Goal: Task Accomplishment & Management: Manage account settings

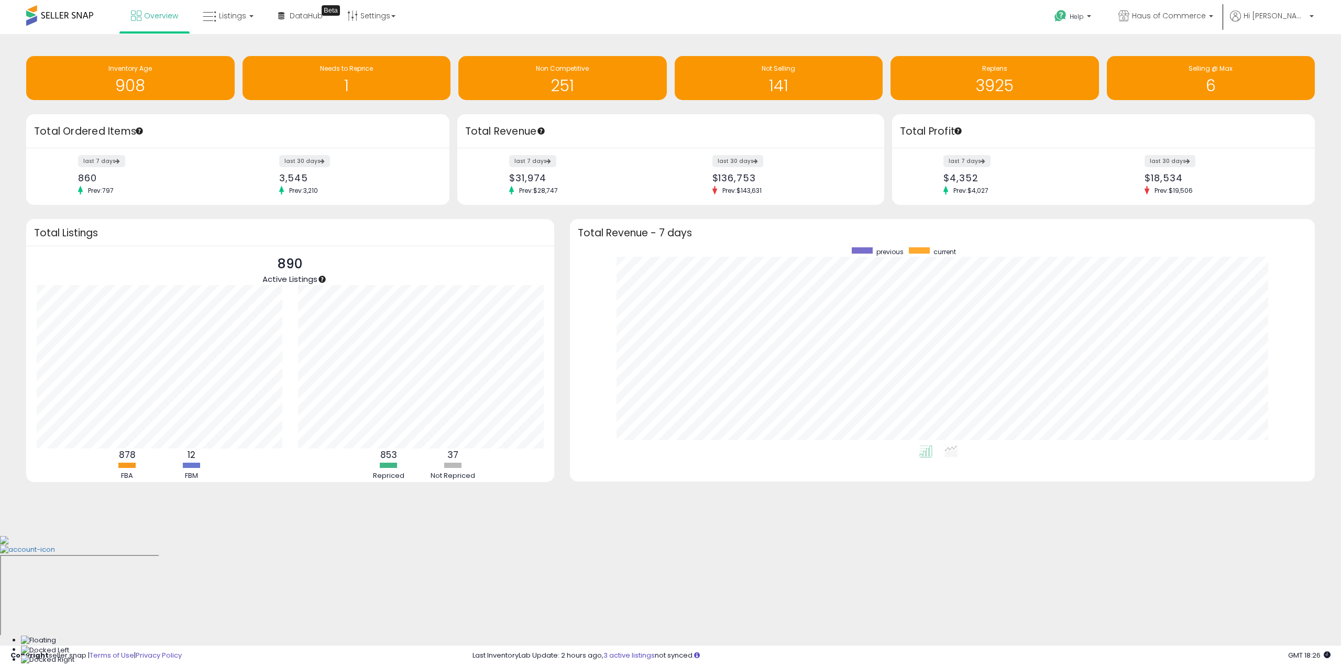
scroll to position [198, 724]
click at [221, 13] on span "Listings" at bounding box center [232, 15] width 27 height 10
click at [220, 47] on icon at bounding box center [236, 52] width 46 height 14
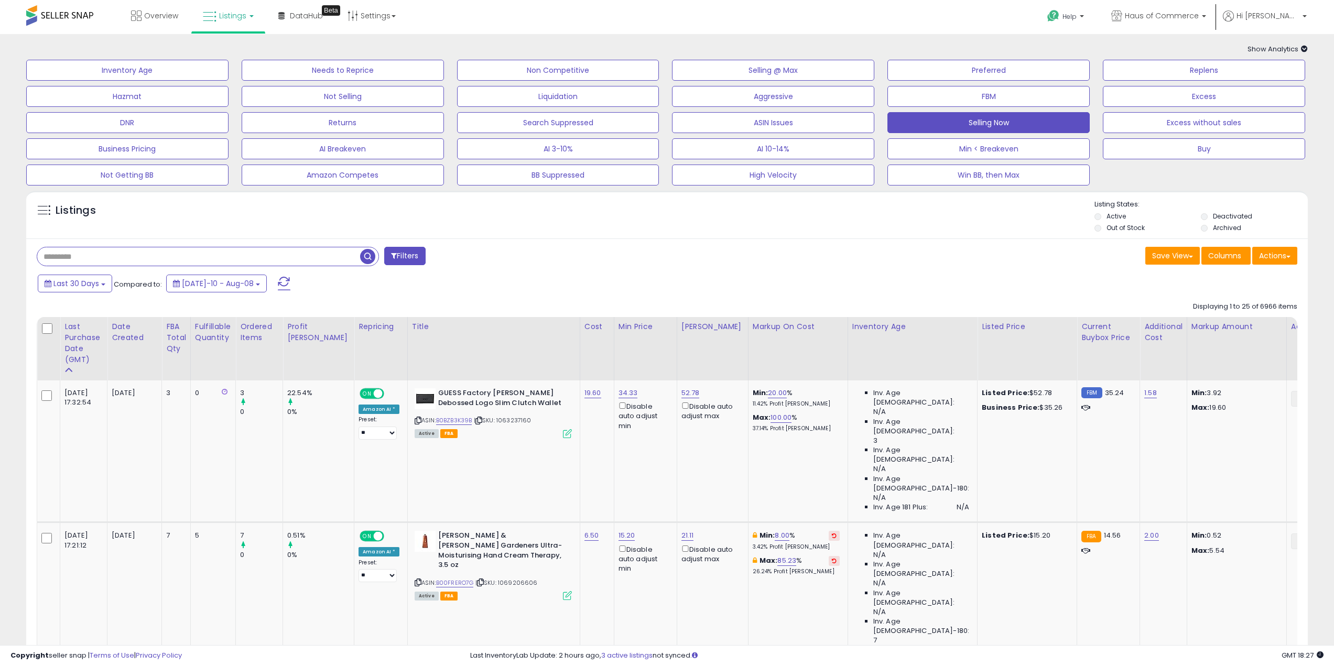
paste input "**********"
type input "**********"
click at [369, 259] on span "button" at bounding box center [367, 256] width 15 height 15
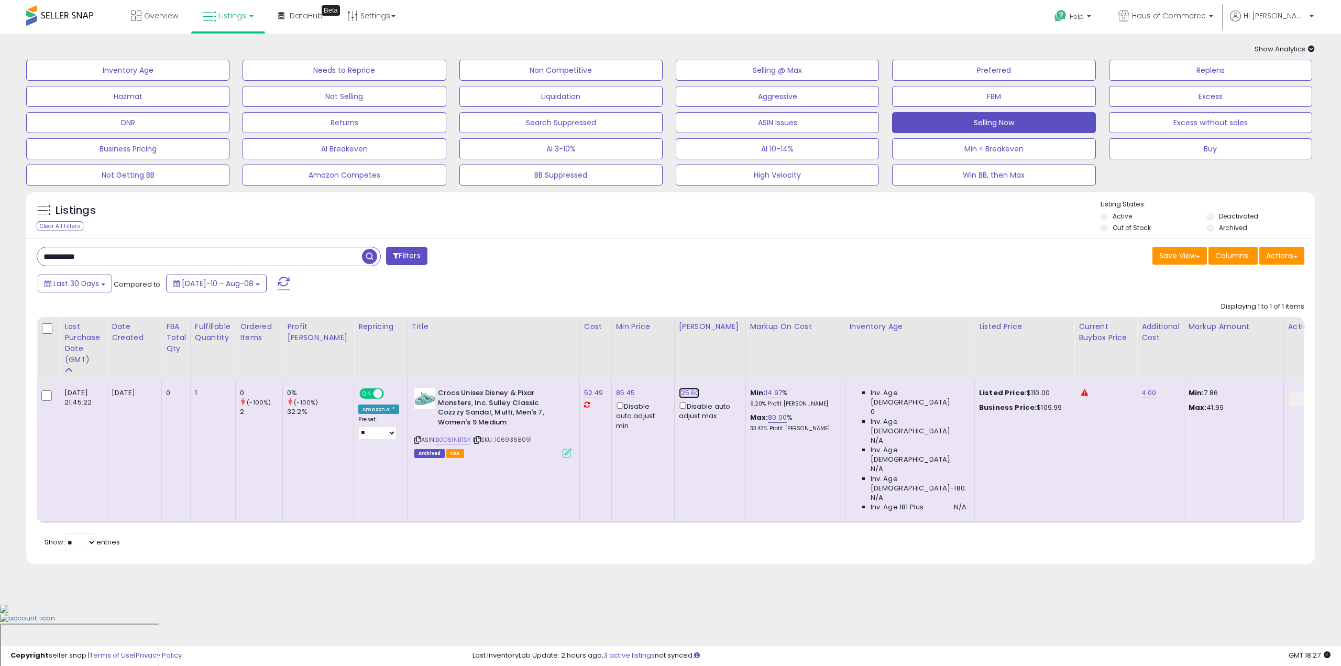
click at [679, 391] on link "125.60" at bounding box center [689, 393] width 21 height 10
drag, startPoint x: 608, startPoint y: 353, endPoint x: 652, endPoint y: 352, distance: 44.0
click at [652, 352] on input "******" at bounding box center [631, 357] width 93 height 18
type input "******"
click button "submit" at bounding box center [691, 356] width 18 height 16
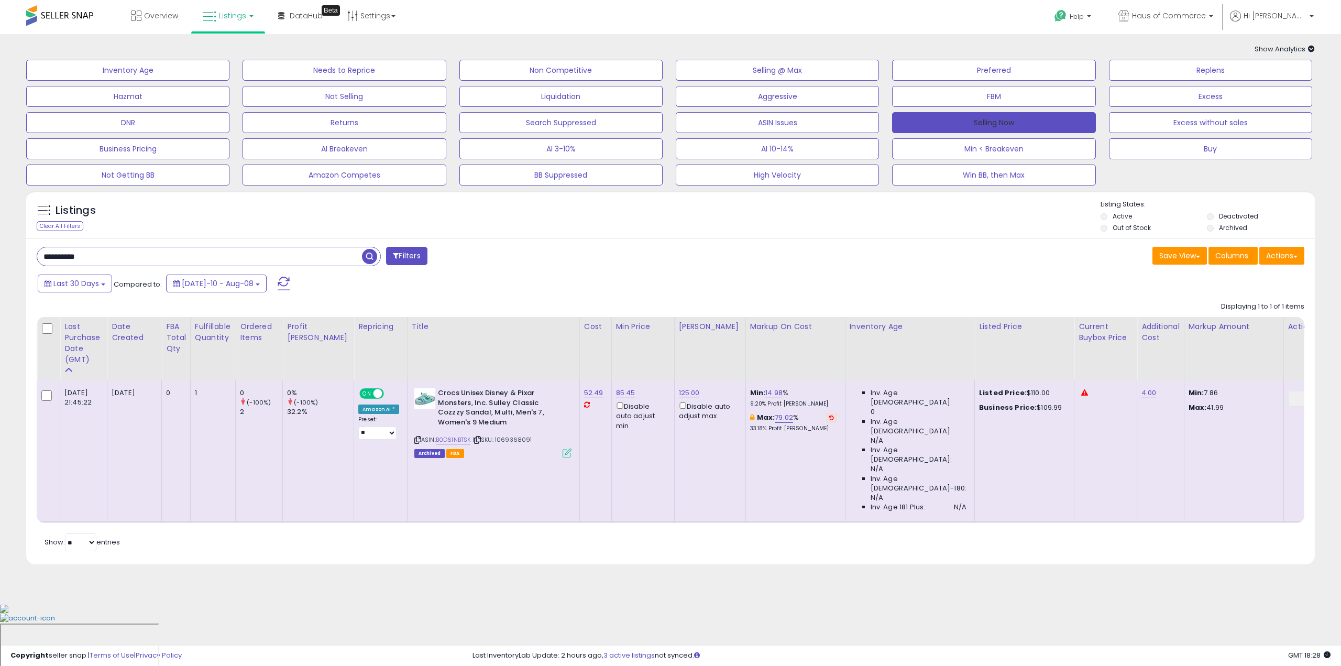
click at [1002, 119] on button "Selling Now" at bounding box center [993, 122] width 203 height 21
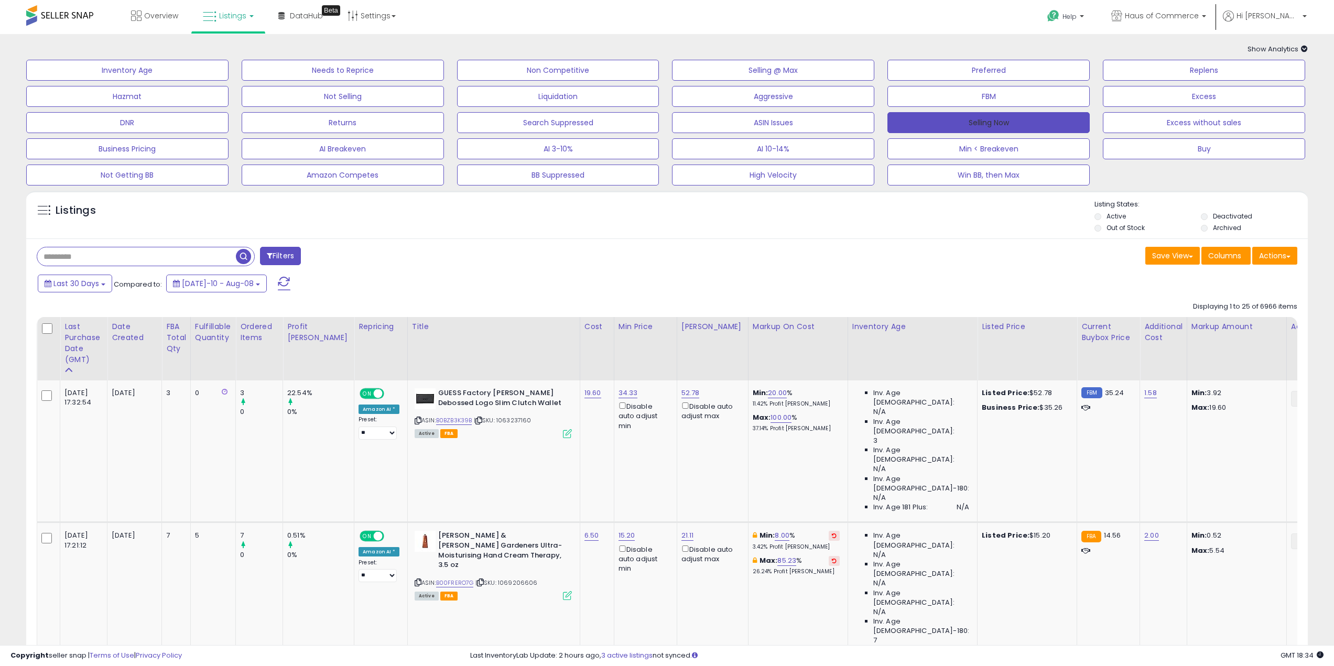
drag, startPoint x: 932, startPoint y: 128, endPoint x: 628, endPoint y: 52, distance: 313.9
click at [932, 128] on button "Selling Now" at bounding box center [988, 122] width 202 height 21
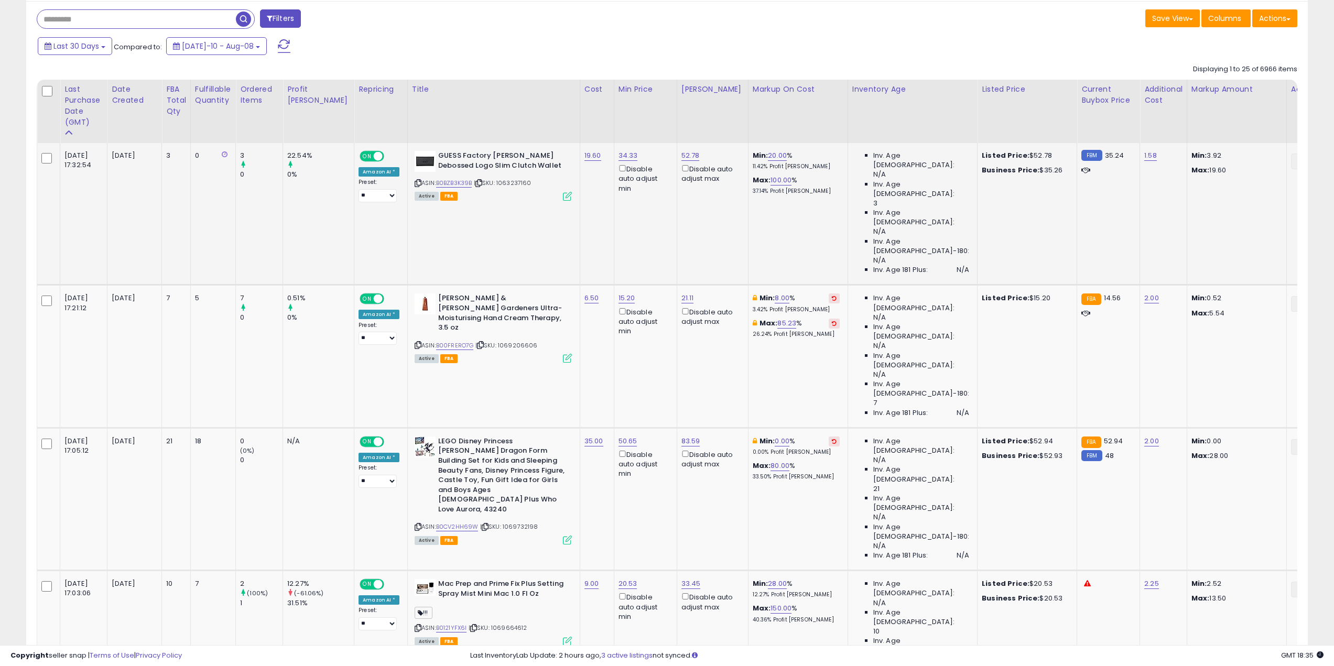
scroll to position [262, 0]
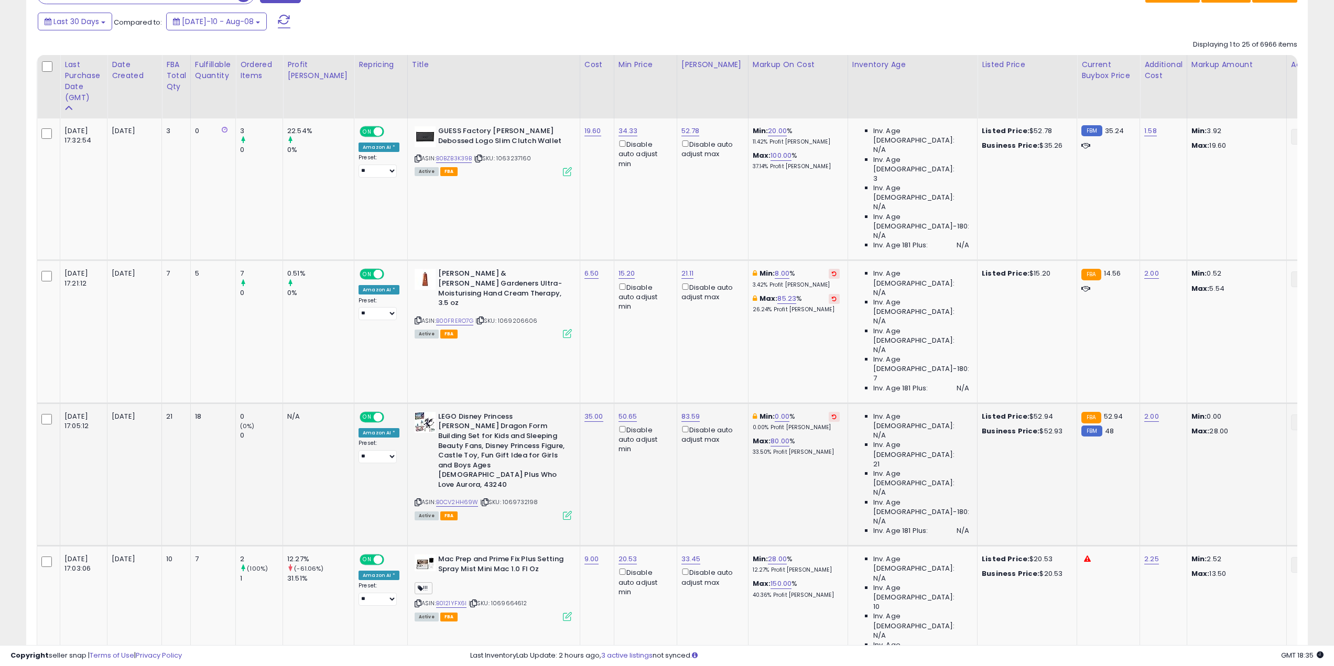
drag, startPoint x: 796, startPoint y: 267, endPoint x: 804, endPoint y: 280, distance: 14.8
click at [828, 412] on button at bounding box center [833, 417] width 11 height 10
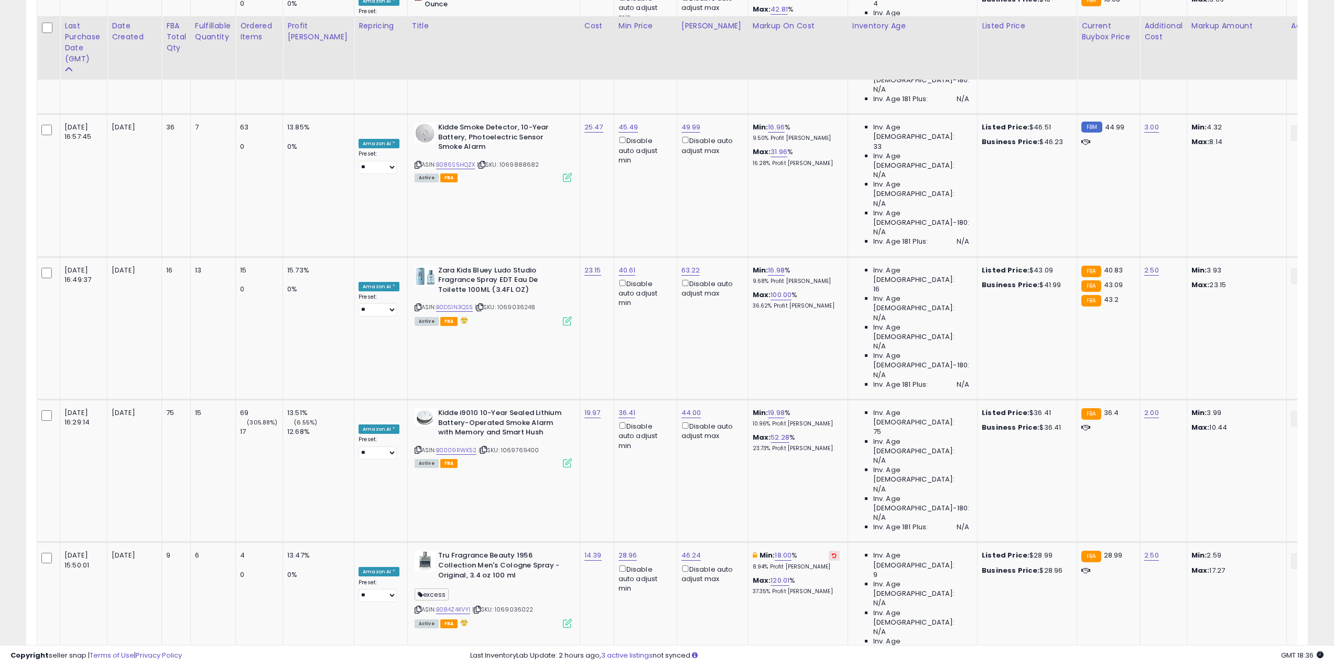
scroll to position [996, 0]
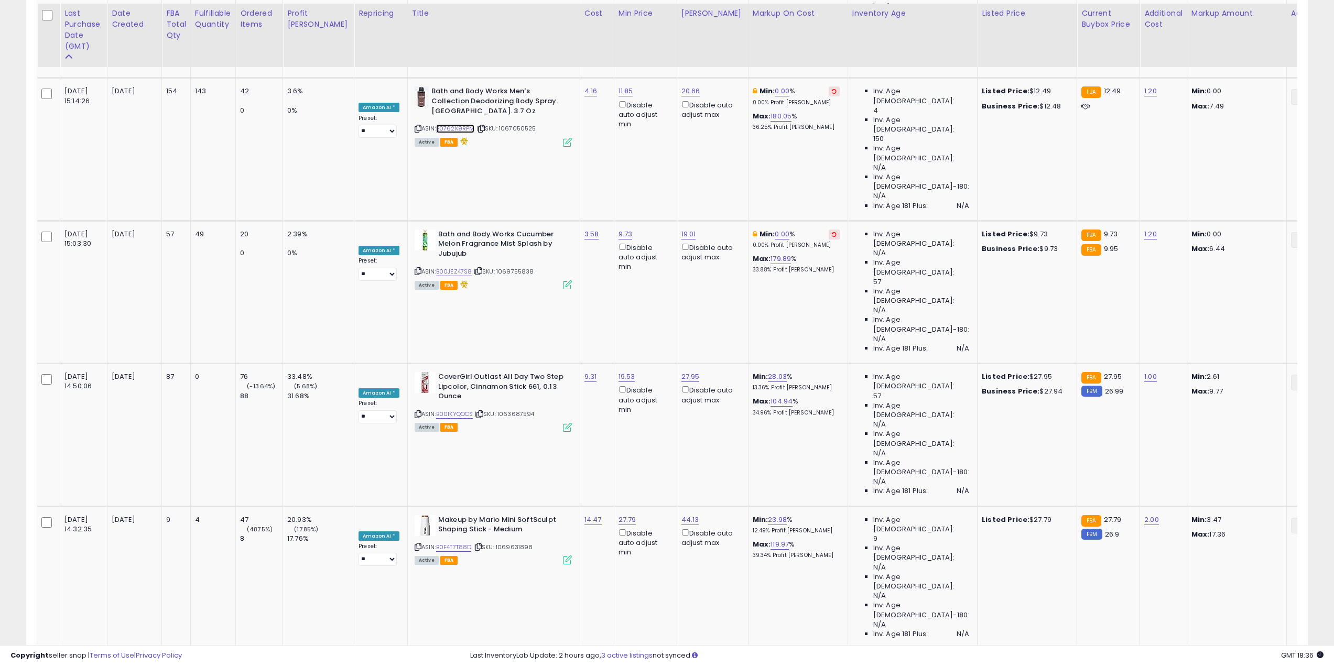
scroll to position [1733, 0]
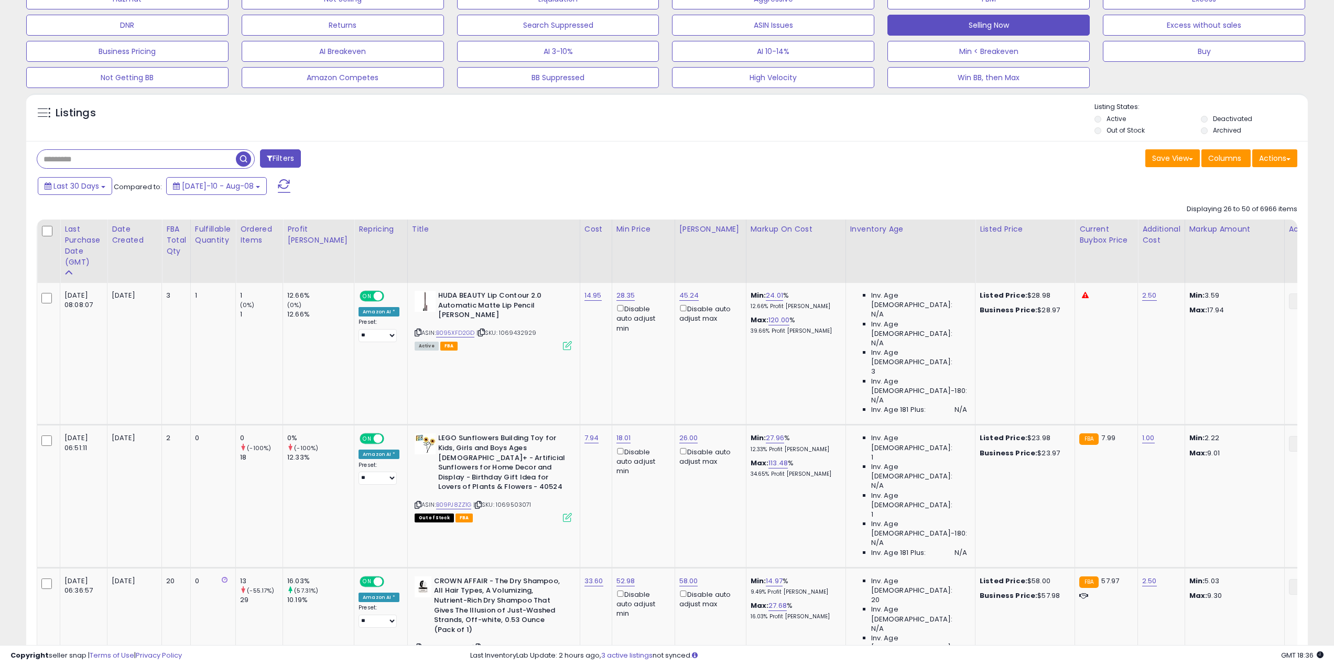
scroll to position [0, 0]
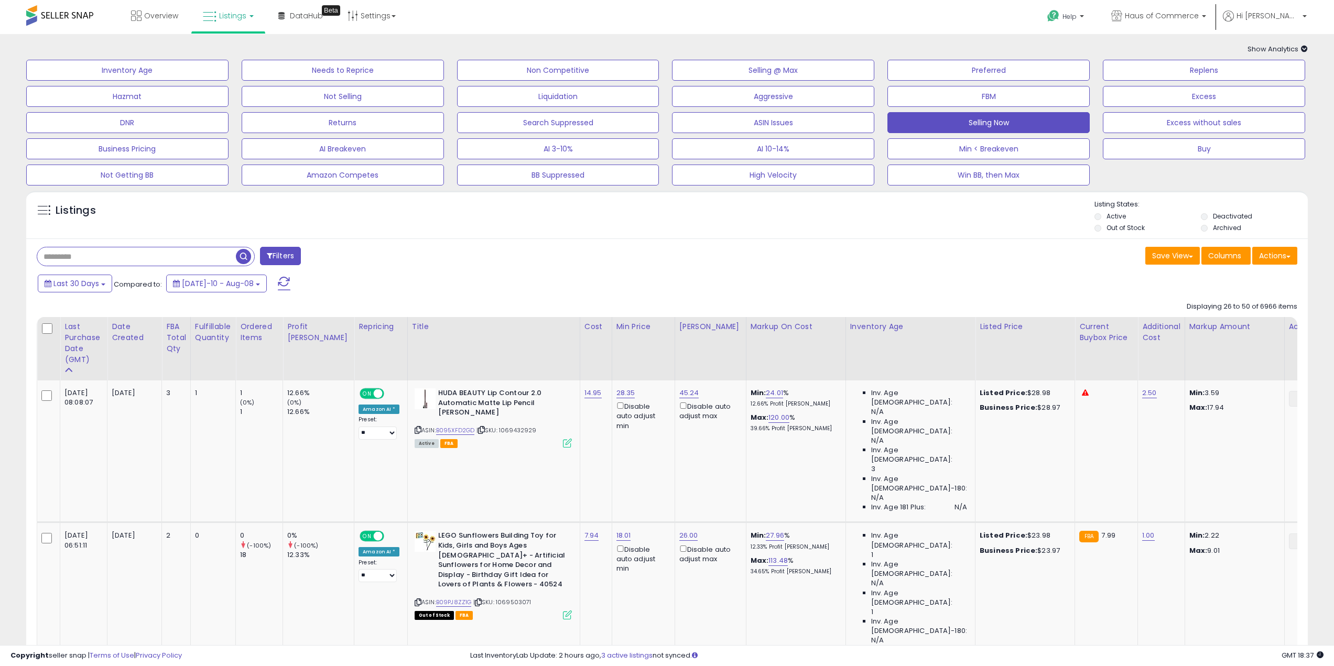
drag, startPoint x: 862, startPoint y: 261, endPoint x: 857, endPoint y: 257, distance: 6.4
click at [862, 261] on div "Save View Save As New View Update Current View Columns Actions Import Export Vi…" at bounding box center [986, 257] width 638 height 20
